Goal: Navigation & Orientation: Find specific page/section

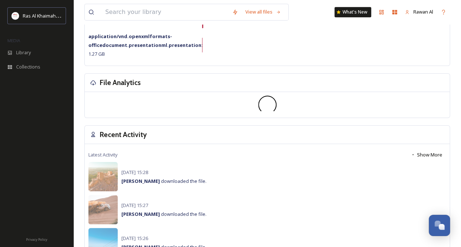
scroll to position [110, 0]
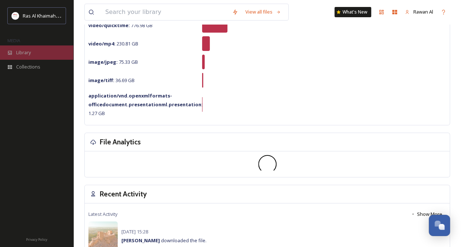
click at [25, 55] on span "Library" at bounding box center [23, 52] width 15 height 7
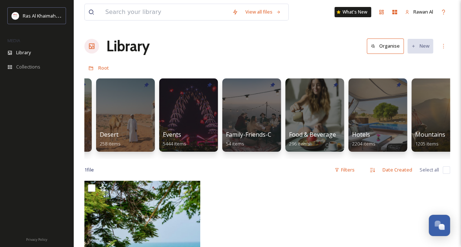
scroll to position [0, 183]
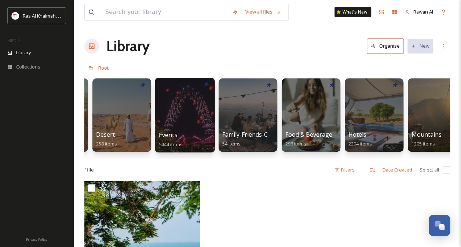
click at [178, 128] on div at bounding box center [185, 115] width 60 height 75
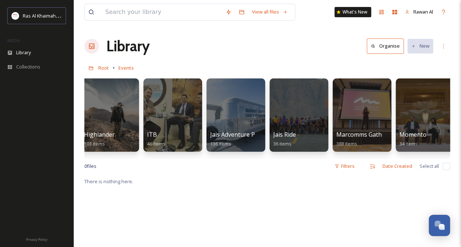
scroll to position [0, 401]
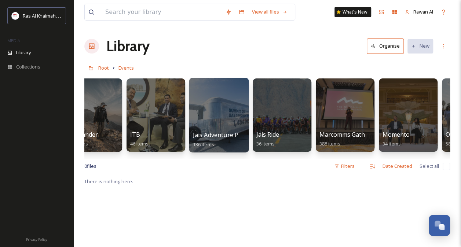
click at [225, 108] on div at bounding box center [219, 115] width 60 height 75
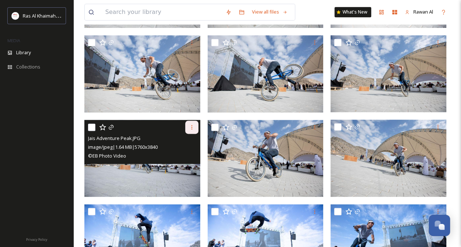
scroll to position [513, 0]
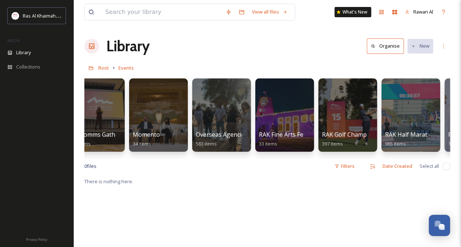
scroll to position [0, 660]
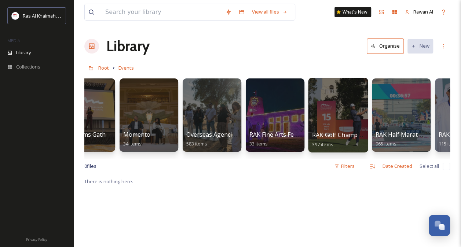
click at [350, 106] on div at bounding box center [338, 115] width 60 height 75
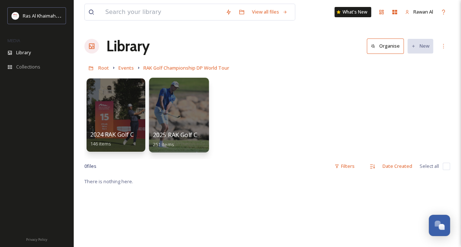
click at [197, 119] on div at bounding box center [179, 115] width 60 height 75
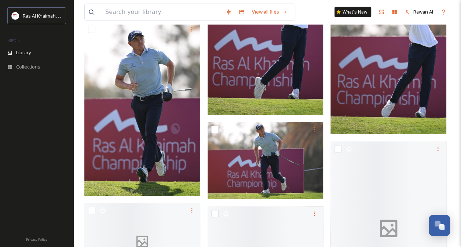
scroll to position [3922, 0]
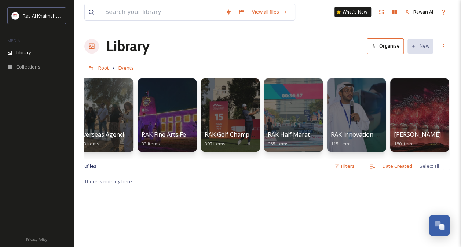
scroll to position [0, 779]
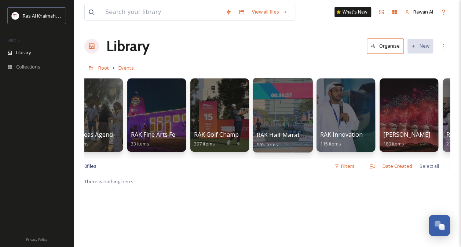
click at [278, 123] on div at bounding box center [283, 115] width 60 height 75
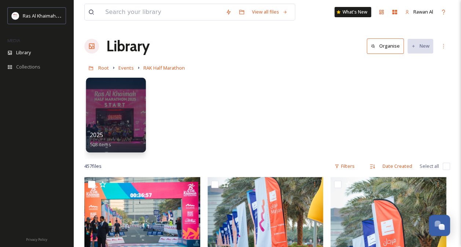
click at [127, 124] on div at bounding box center [116, 115] width 60 height 75
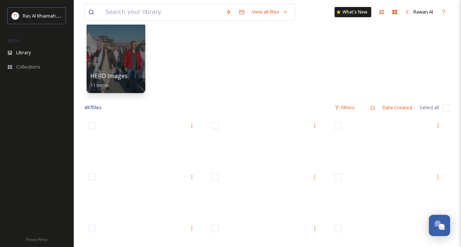
scroll to position [37, 0]
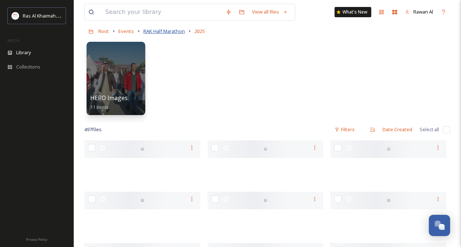
click at [163, 29] on span "RAK Half Marathon" at bounding box center [163, 31] width 41 height 7
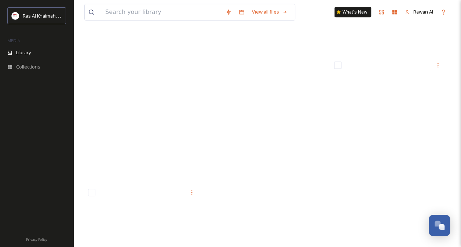
scroll to position [15429, 0]
